Goal: Check status: Check status

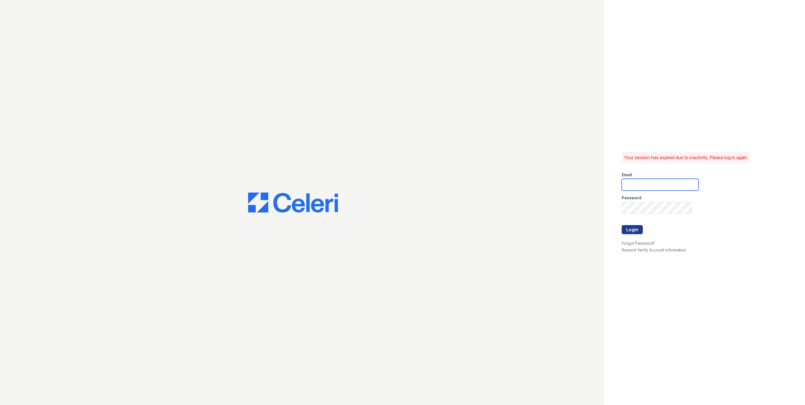
type input "fallonk@loganpm.com"
click at [629, 231] on button "Login" at bounding box center [632, 229] width 21 height 9
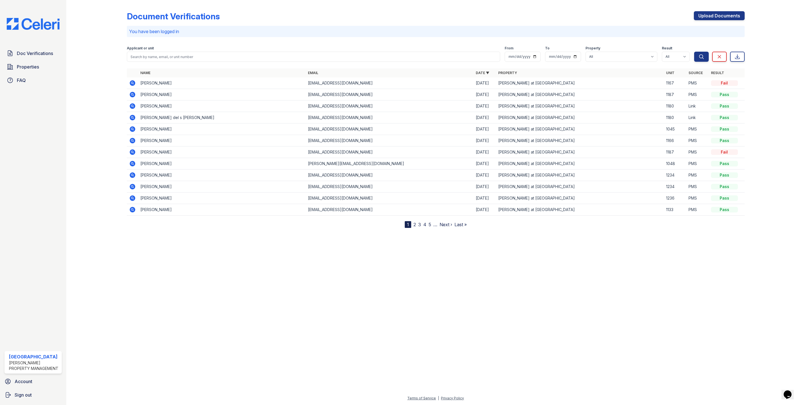
click at [132, 82] on icon at bounding box center [131, 82] width 1 height 1
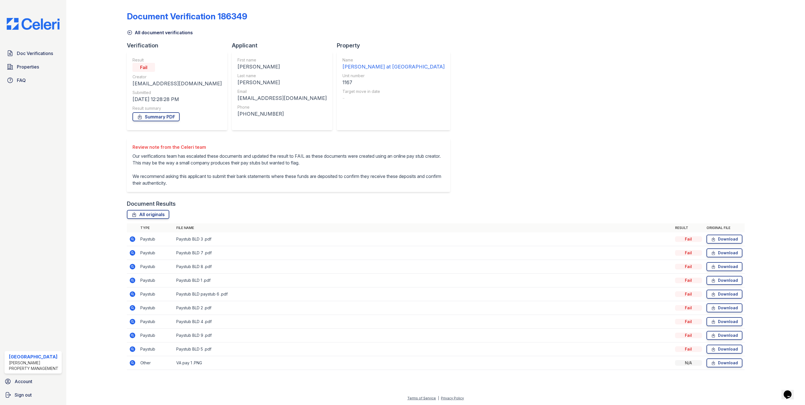
click at [131, 367] on icon at bounding box center [132, 363] width 7 height 7
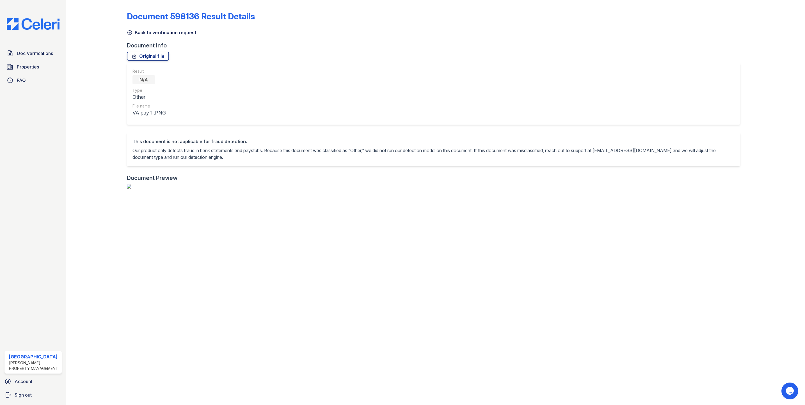
click at [130, 32] on icon at bounding box center [130, 33] width 6 height 6
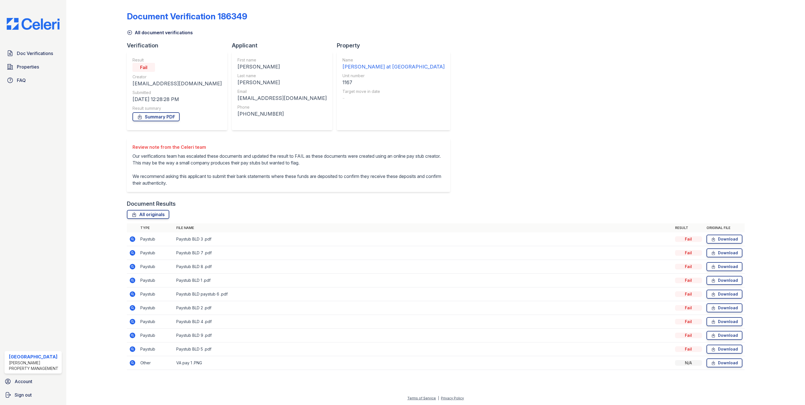
click at [132, 281] on icon at bounding box center [131, 279] width 1 height 1
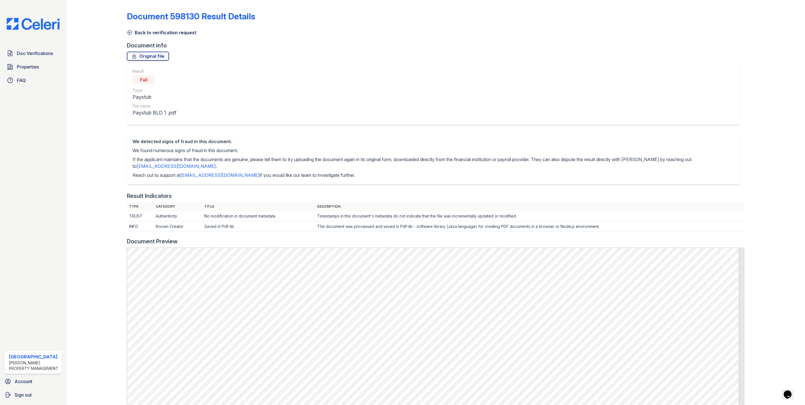
click at [129, 31] on icon at bounding box center [130, 33] width 6 height 6
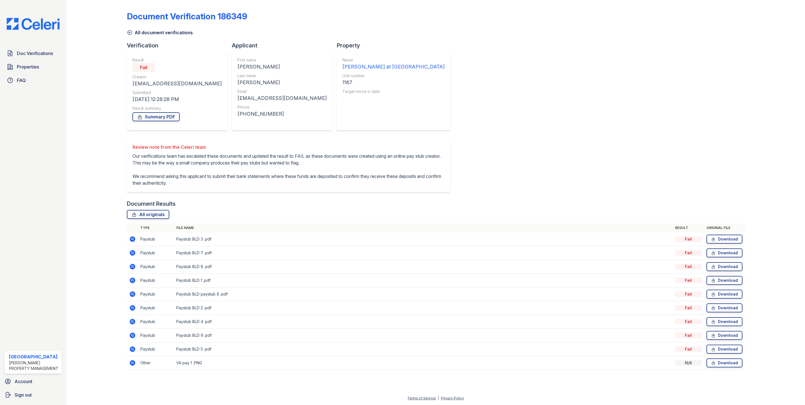
click at [131, 311] on icon at bounding box center [133, 308] width 6 height 6
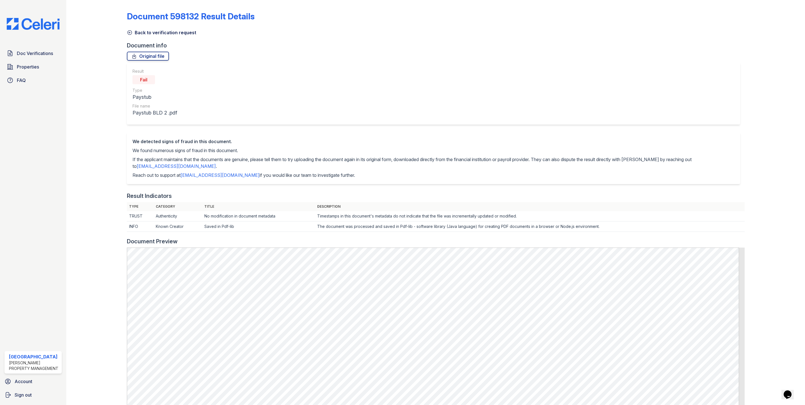
click at [128, 35] on icon at bounding box center [130, 33] width 6 height 6
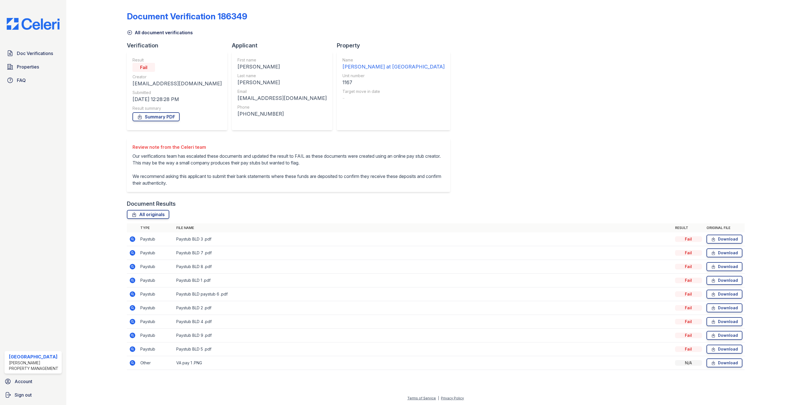
click at [131, 308] on icon at bounding box center [131, 307] width 1 height 1
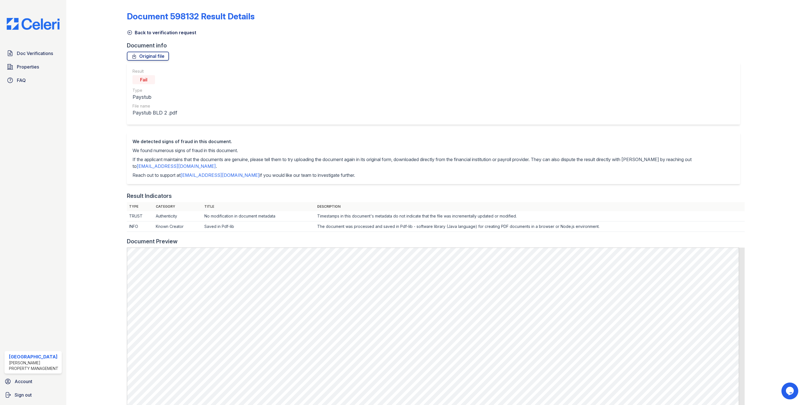
drag, startPoint x: 128, startPoint y: 33, endPoint x: 382, endPoint y: 158, distance: 282.5
click at [128, 33] on icon at bounding box center [130, 33] width 6 height 6
